Goal: Information Seeking & Learning: Learn about a topic

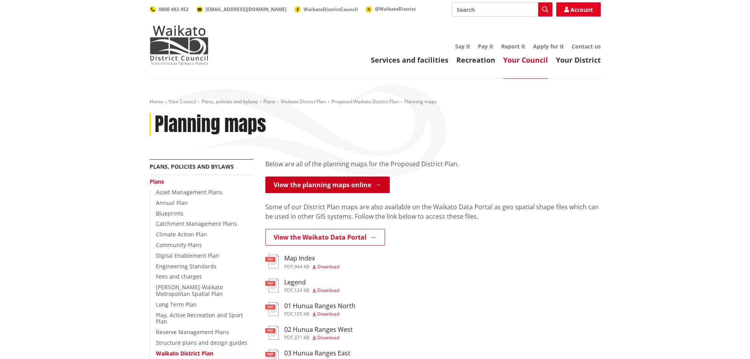
click at [335, 183] on link "View the planning maps online" at bounding box center [327, 184] width 124 height 17
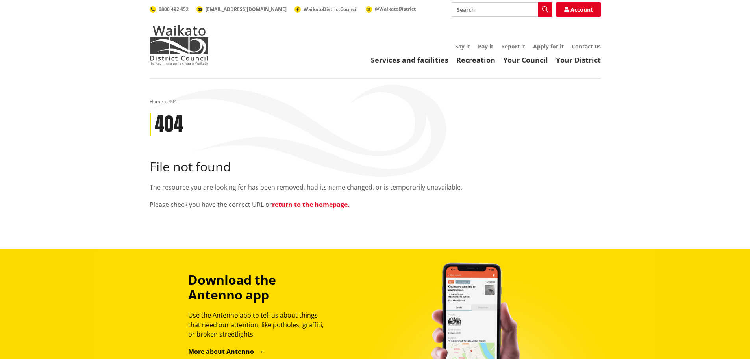
click at [327, 205] on link "return to the homepage." at bounding box center [311, 204] width 78 height 9
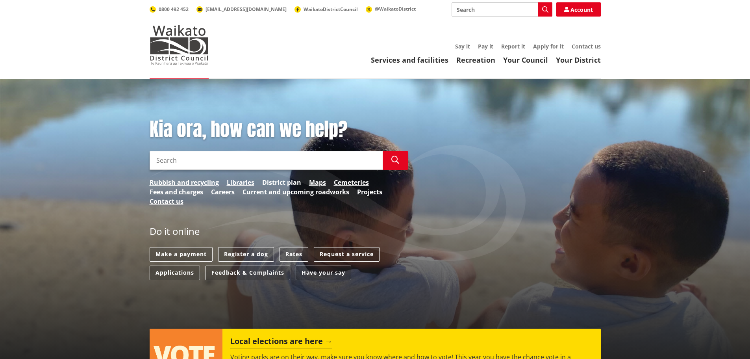
click at [284, 181] on link "District plan" at bounding box center [281, 182] width 39 height 9
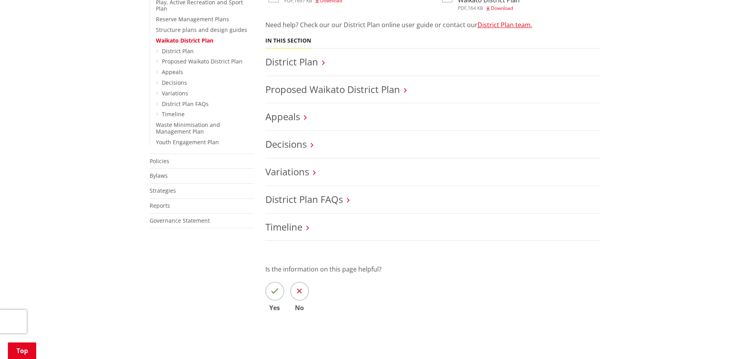
scroll to position [315, 0]
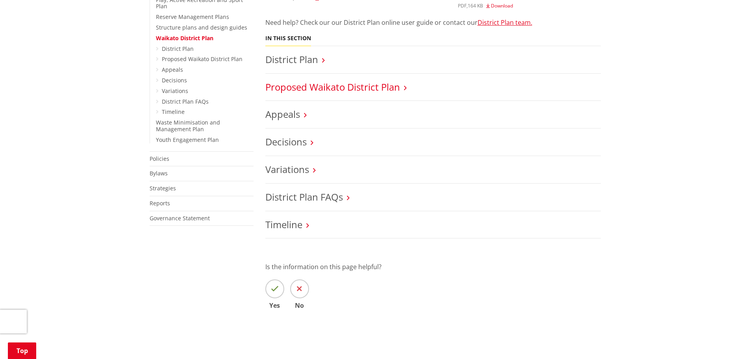
click at [379, 89] on link "Proposed Waikato District Plan" at bounding box center [332, 86] width 135 height 13
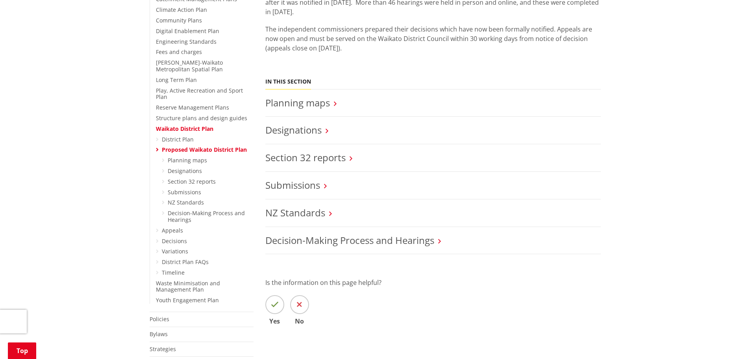
scroll to position [236, 0]
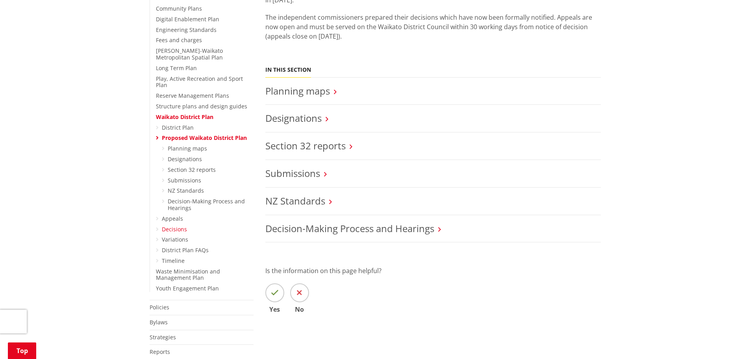
click at [178, 225] on link "Decisions" at bounding box center [174, 228] width 25 height 7
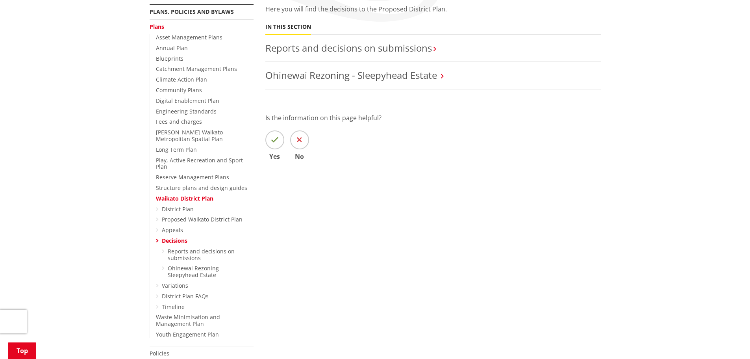
scroll to position [197, 0]
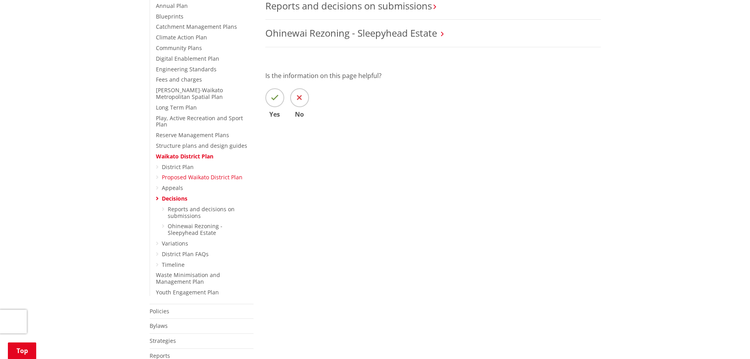
click at [208, 174] on link "Proposed Waikato District Plan" at bounding box center [202, 176] width 81 height 7
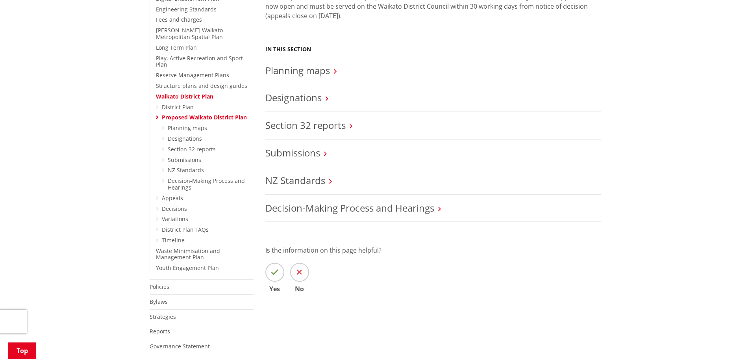
scroll to position [276, 0]
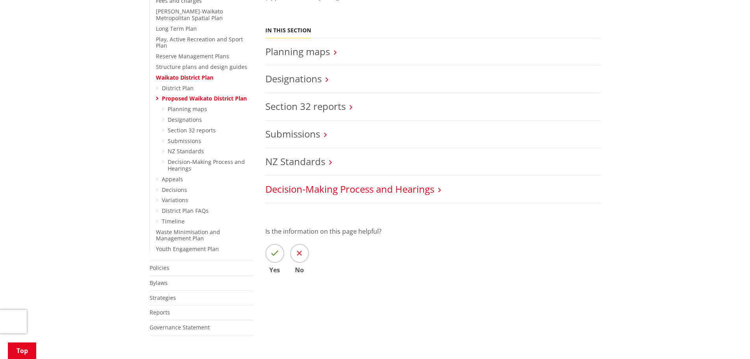
click at [358, 189] on link "Decision-Making Process and Hearings" at bounding box center [349, 188] width 169 height 13
click at [321, 189] on link "Decision-Making Process and Hearings" at bounding box center [349, 188] width 169 height 13
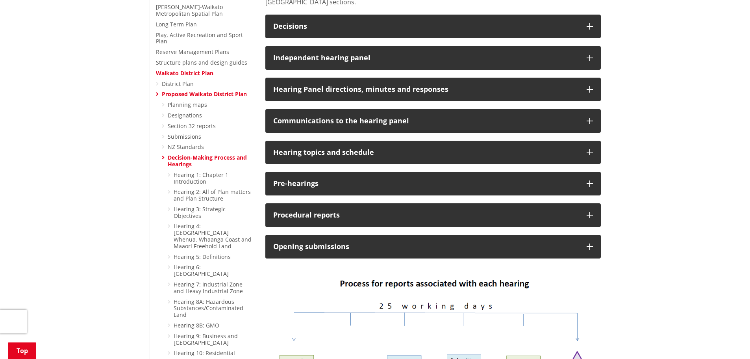
scroll to position [276, 0]
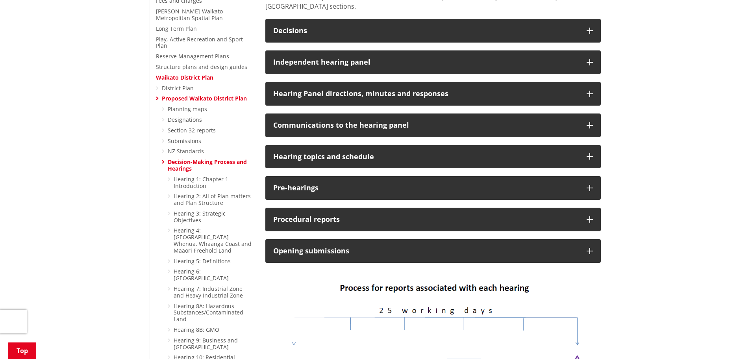
click at [163, 159] on icon at bounding box center [163, 162] width 3 height 6
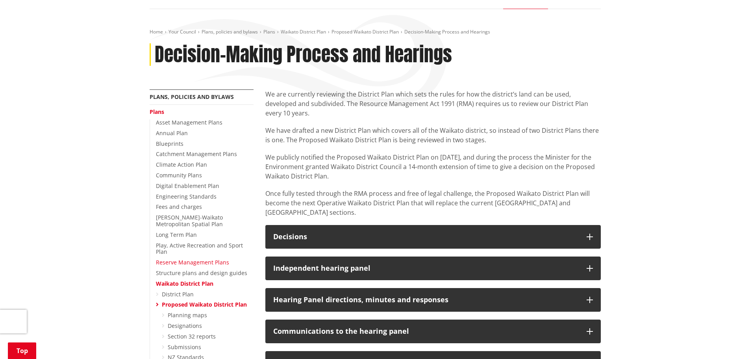
scroll to position [118, 0]
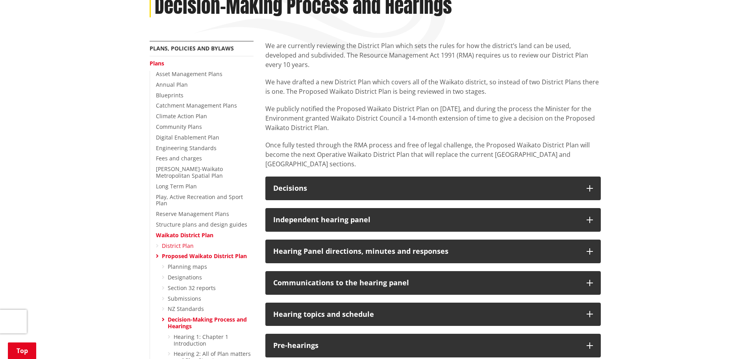
click at [172, 242] on link "District Plan" at bounding box center [178, 245] width 32 height 7
